Goal: Navigation & Orientation: Understand site structure

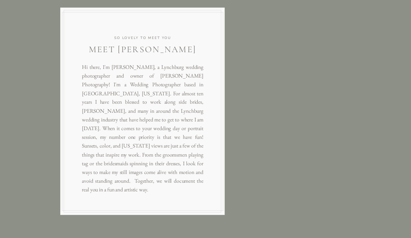
scroll to position [428, 0]
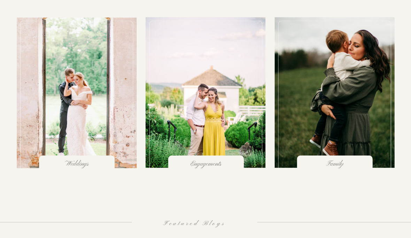
click at [76, 107] on div at bounding box center [76, 96] width 113 height 151
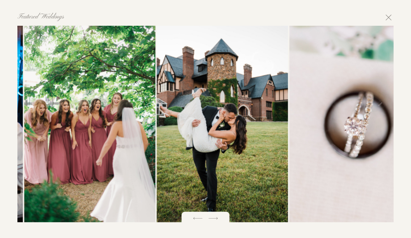
scroll to position [938, 0]
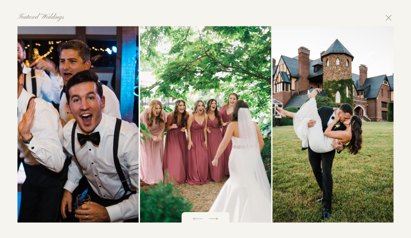
click at [217, 218] on icon at bounding box center [213, 219] width 12 height 12
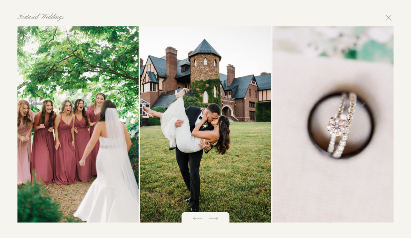
click at [219, 218] on icon at bounding box center [213, 219] width 12 height 12
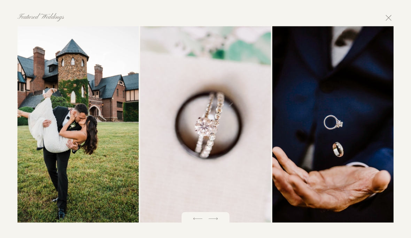
click at [216, 219] on icon at bounding box center [213, 219] width 12 height 12
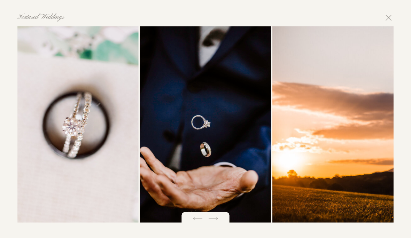
click at [218, 219] on icon at bounding box center [213, 219] width 12 height 12
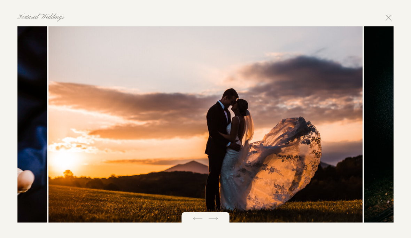
click at [219, 216] on icon at bounding box center [213, 219] width 12 height 12
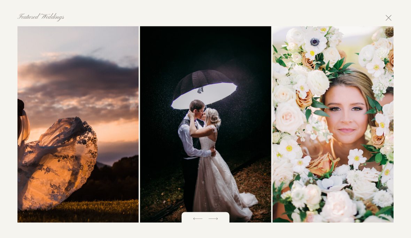
click at [218, 217] on icon at bounding box center [213, 219] width 12 height 12
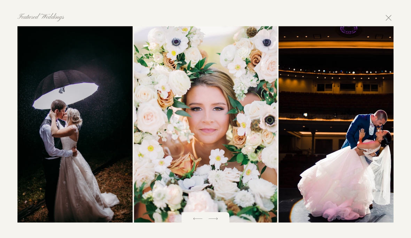
click at [216, 218] on icon at bounding box center [213, 219] width 12 height 12
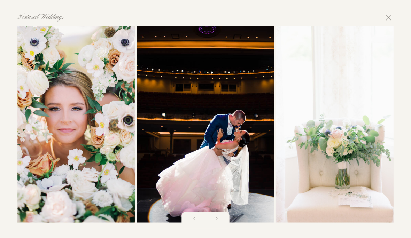
click at [216, 220] on icon at bounding box center [213, 219] width 12 height 12
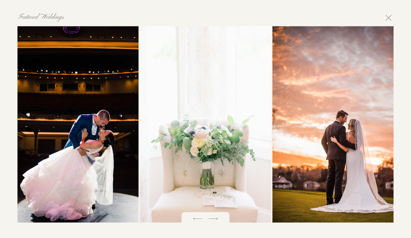
click at [218, 217] on icon at bounding box center [213, 219] width 12 height 12
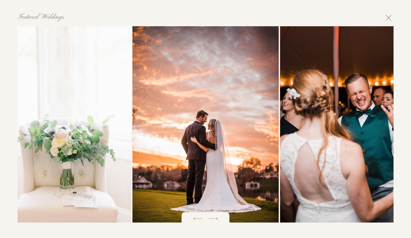
click at [217, 218] on icon at bounding box center [213, 219] width 12 height 12
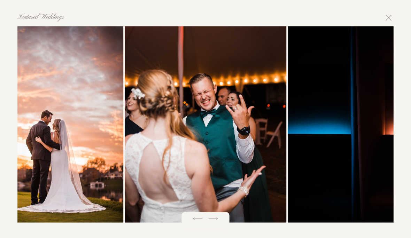
click at [219, 215] on icon at bounding box center [213, 219] width 12 height 12
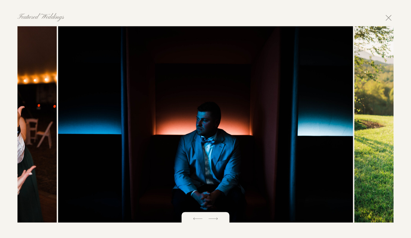
click at [218, 218] on icon at bounding box center [213, 219] width 12 height 12
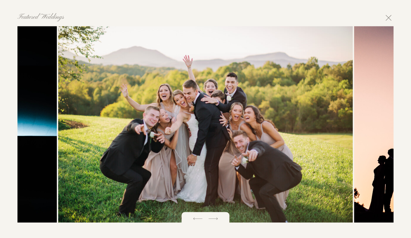
click at [218, 215] on icon at bounding box center [213, 219] width 12 height 12
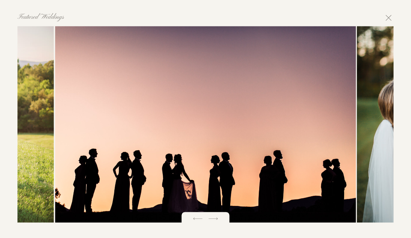
click at [219, 213] on icon at bounding box center [213, 219] width 12 height 12
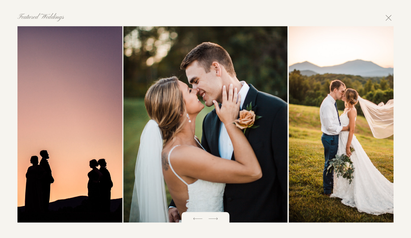
click at [219, 220] on icon at bounding box center [213, 219] width 12 height 12
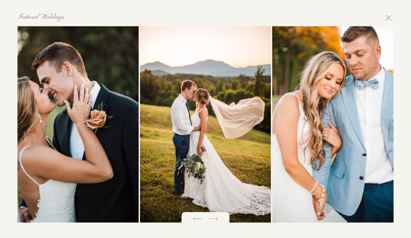
click at [219, 221] on icon at bounding box center [213, 219] width 12 height 12
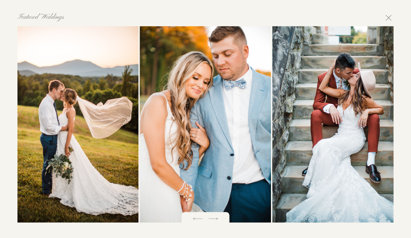
click at [218, 219] on icon at bounding box center [213, 219] width 12 height 12
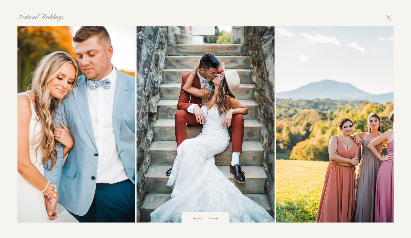
click at [217, 223] on icon at bounding box center [213, 219] width 12 height 12
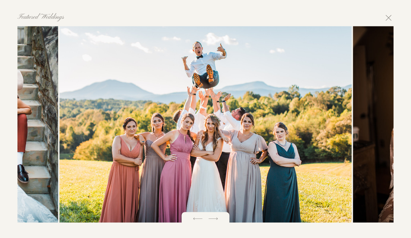
click at [216, 221] on icon at bounding box center [213, 219] width 12 height 12
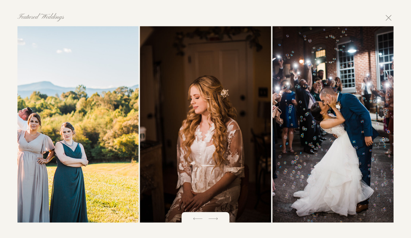
click at [219, 219] on icon at bounding box center [213, 219] width 12 height 12
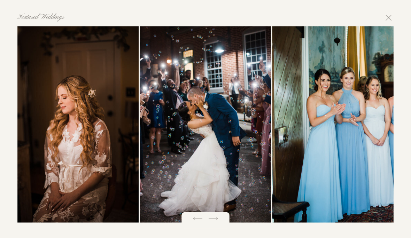
click at [216, 219] on polygon at bounding box center [213, 219] width 9 height 2
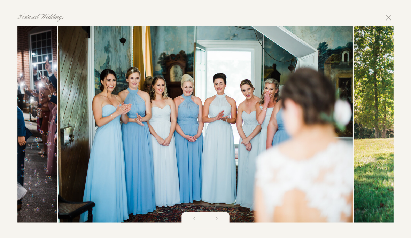
click at [219, 218] on icon at bounding box center [213, 219] width 12 height 12
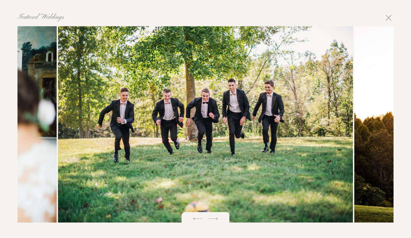
click at [391, 17] on icon at bounding box center [389, 18] width 10 height 10
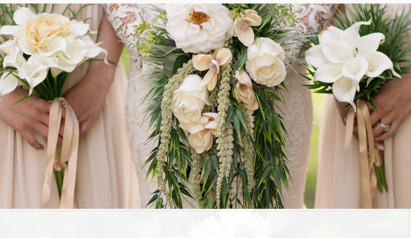
scroll to position [0, 0]
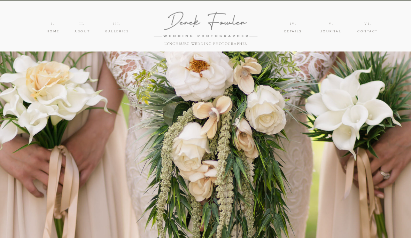
click at [293, 26] on nav "iV." at bounding box center [293, 24] width 13 height 6
click at [294, 30] on nav "details" at bounding box center [293, 32] width 24 height 6
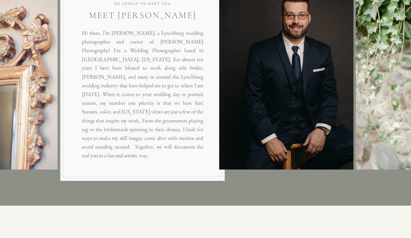
scroll to position [462, 0]
